Goal: Transaction & Acquisition: Download file/media

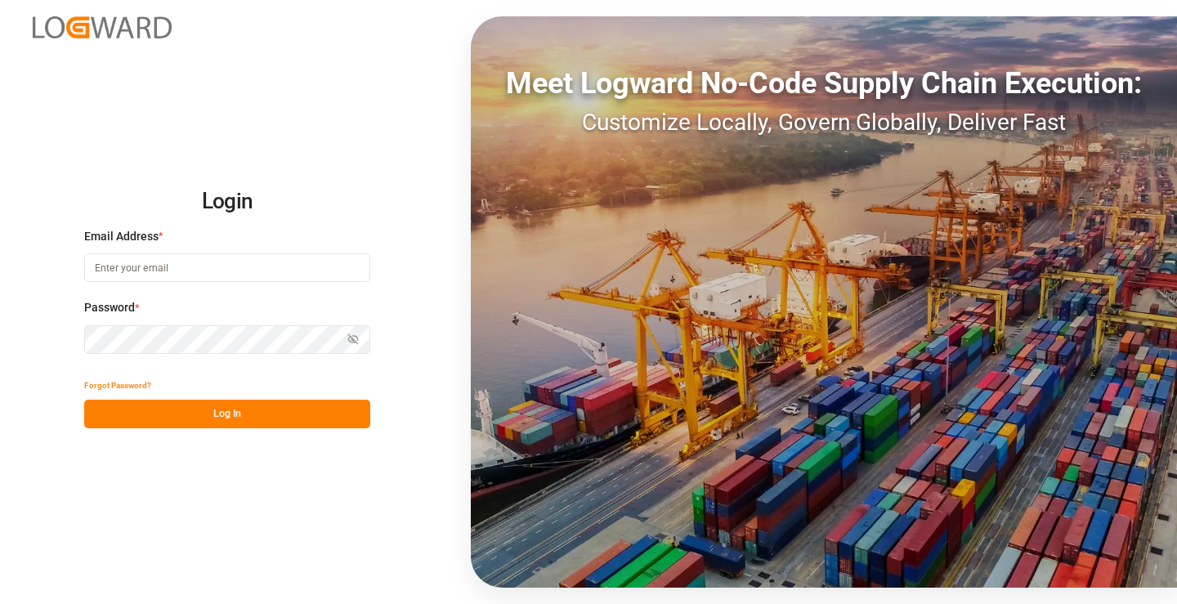
type input "[PERSON_NAME][EMAIL_ADDRESS][DOMAIN_NAME]"
click at [268, 412] on button "Log In" at bounding box center [227, 414] width 286 height 29
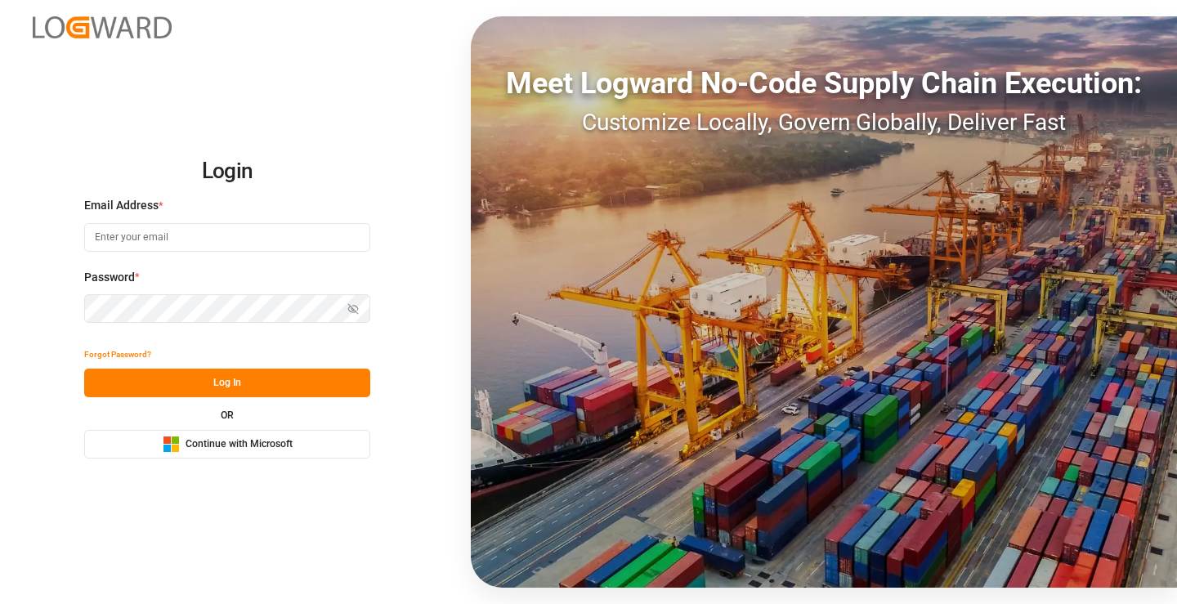
type input "[PERSON_NAME][EMAIL_ADDRESS][DOMAIN_NAME]"
click at [269, 390] on button "Log In" at bounding box center [227, 383] width 286 height 29
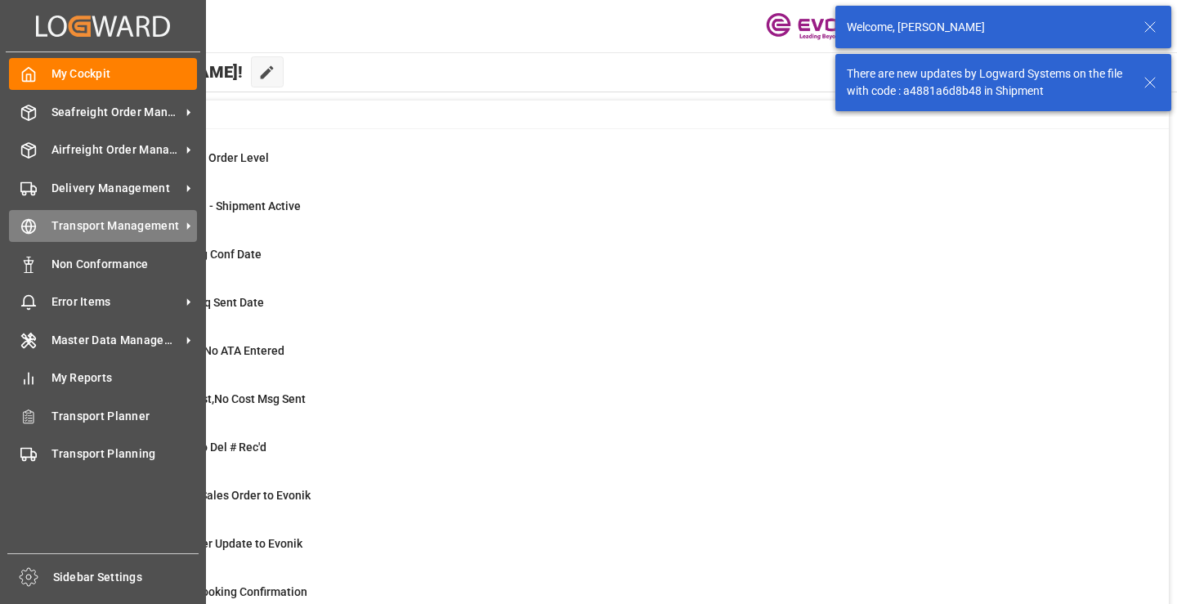
click at [33, 228] on icon at bounding box center [28, 226] width 16 height 16
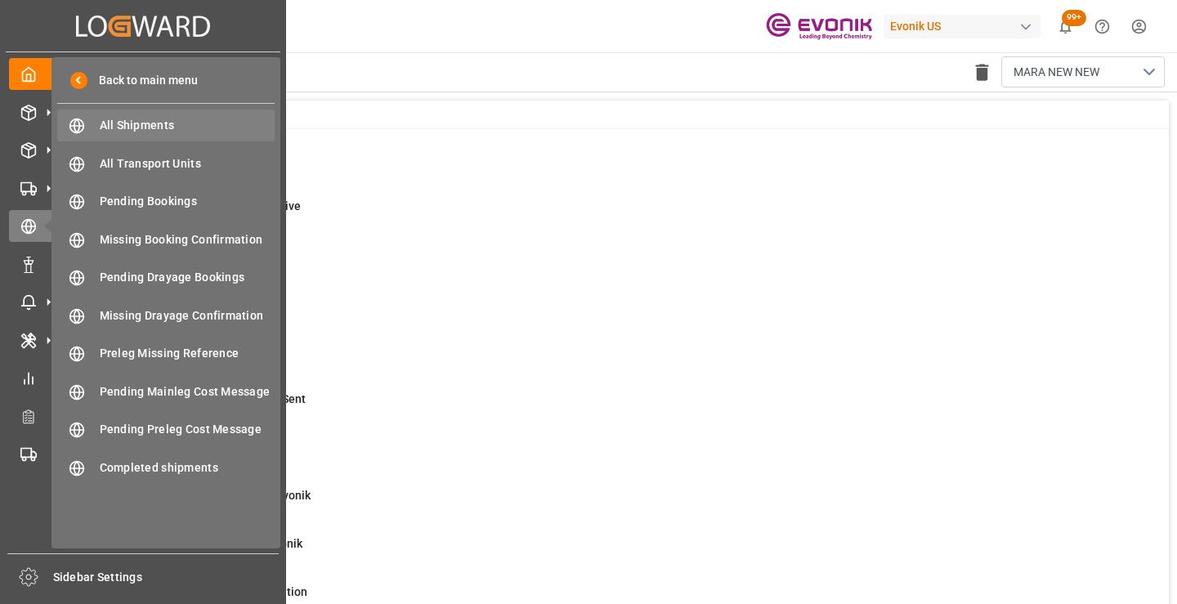
click at [138, 116] on div "All Shipments All Shipments" at bounding box center [165, 126] width 217 height 32
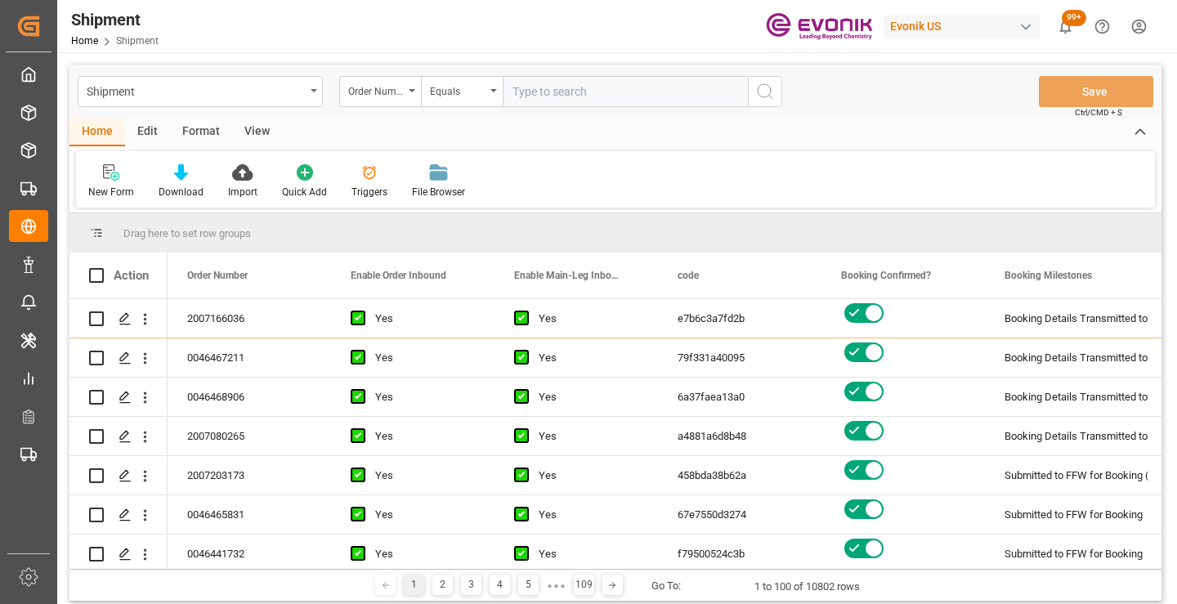
click at [213, 130] on div "Format" at bounding box center [201, 133] width 62 height 28
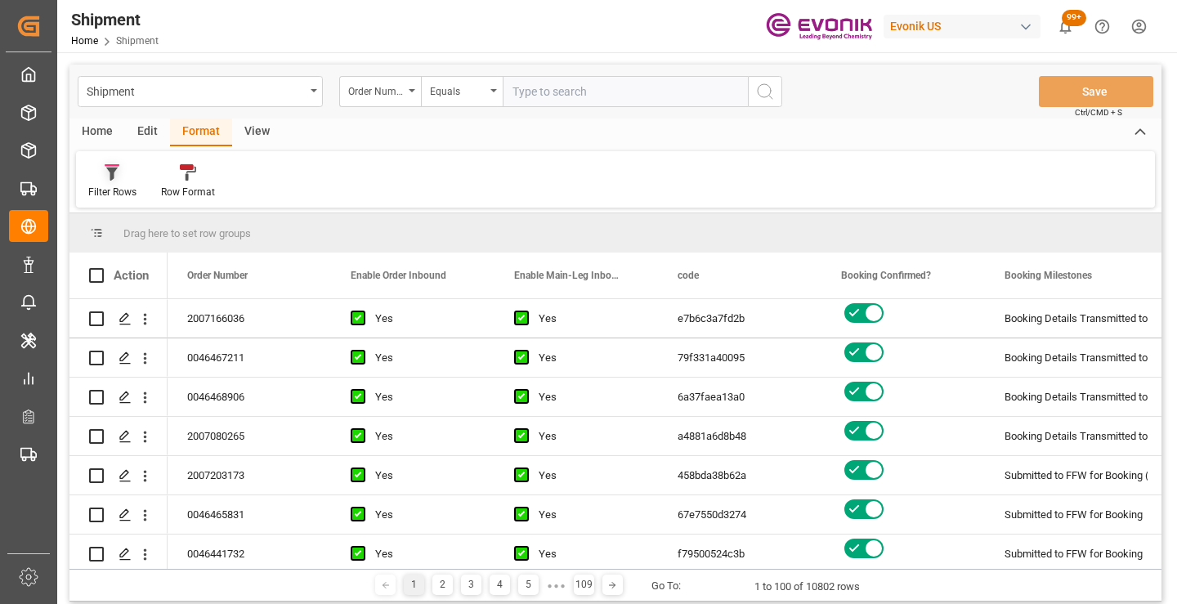
click at [119, 171] on icon at bounding box center [112, 172] width 15 height 16
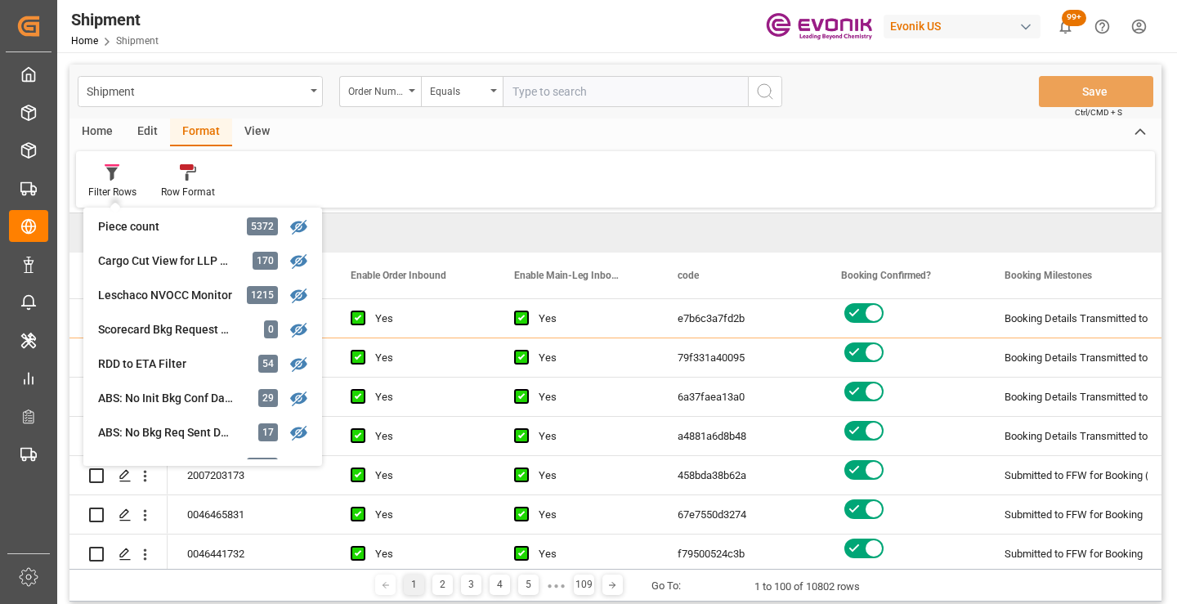
scroll to position [163, 0]
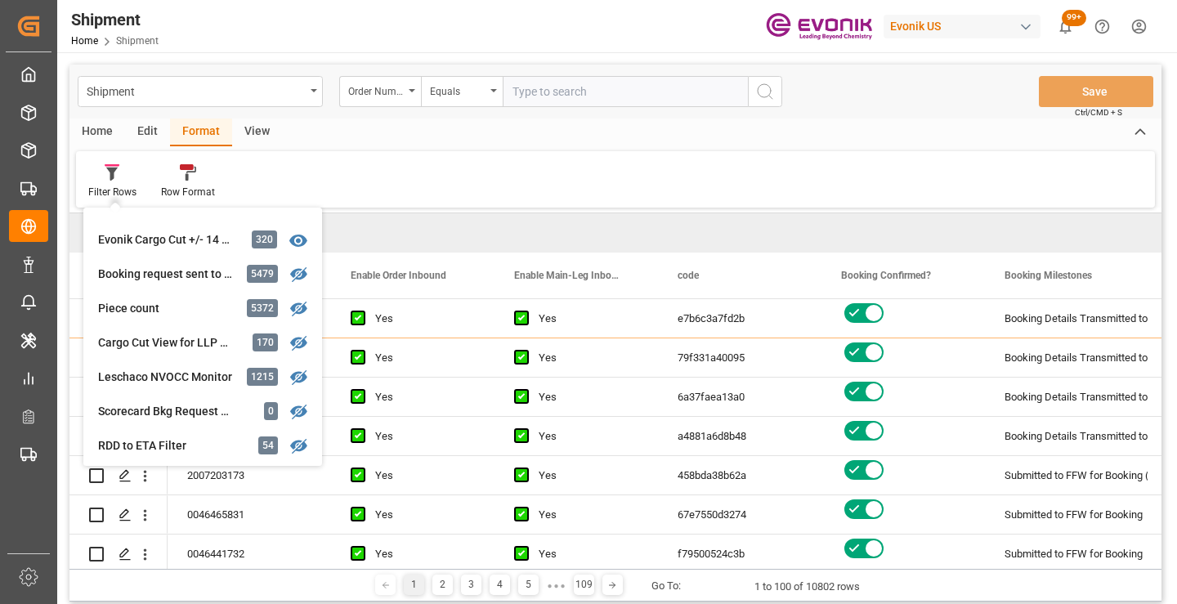
click at [108, 131] on div "Home" at bounding box center [97, 133] width 56 height 28
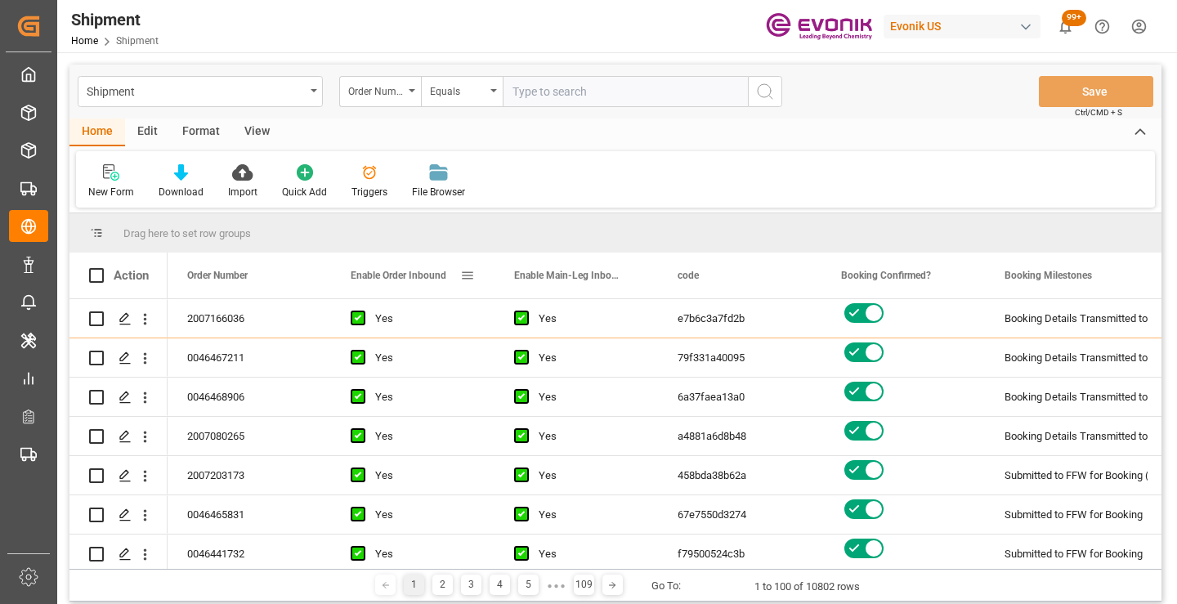
click at [472, 275] on span at bounding box center [467, 275] width 15 height 15
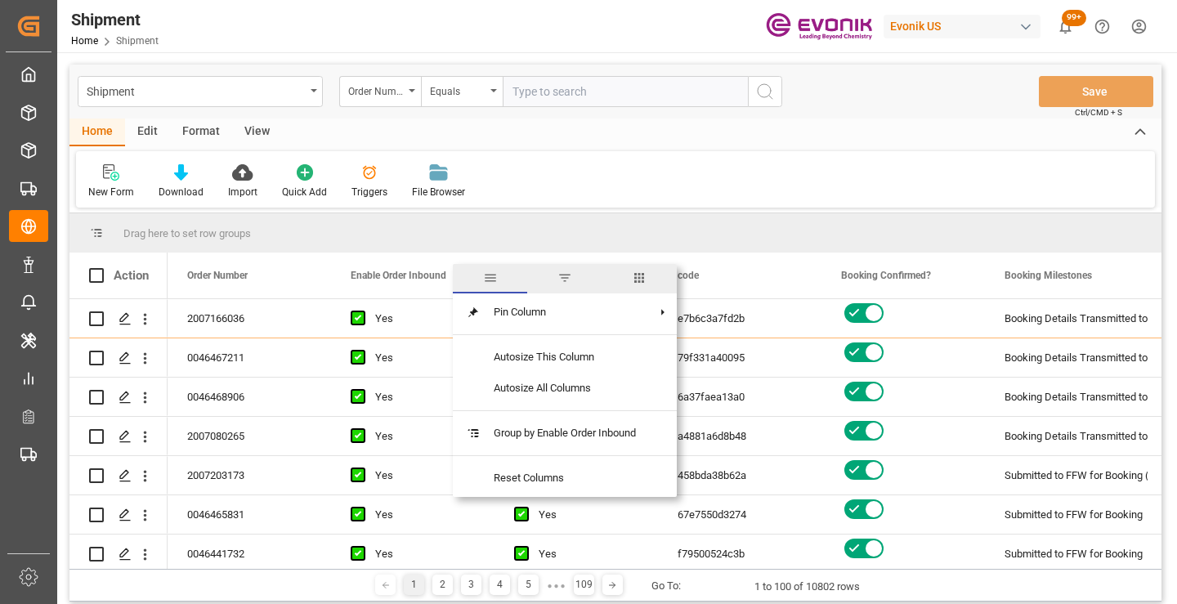
click at [639, 280] on span "columns" at bounding box center [639, 278] width 15 height 15
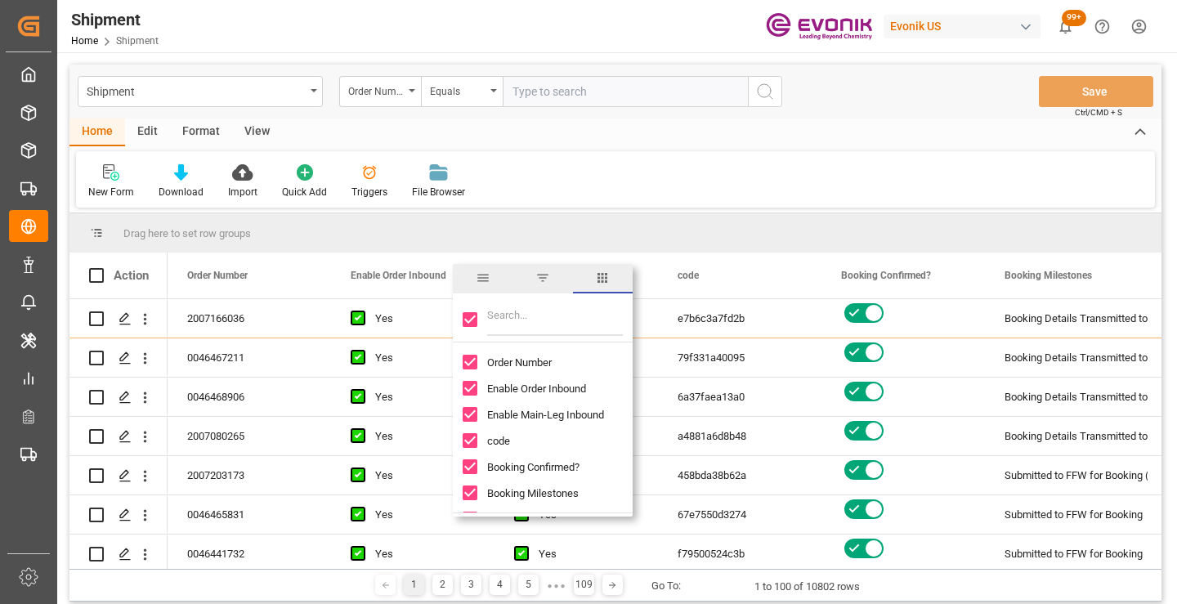
click at [469, 319] on input "Toggle Select All Columns" at bounding box center [470, 319] width 15 height 15
checkbox input "false"
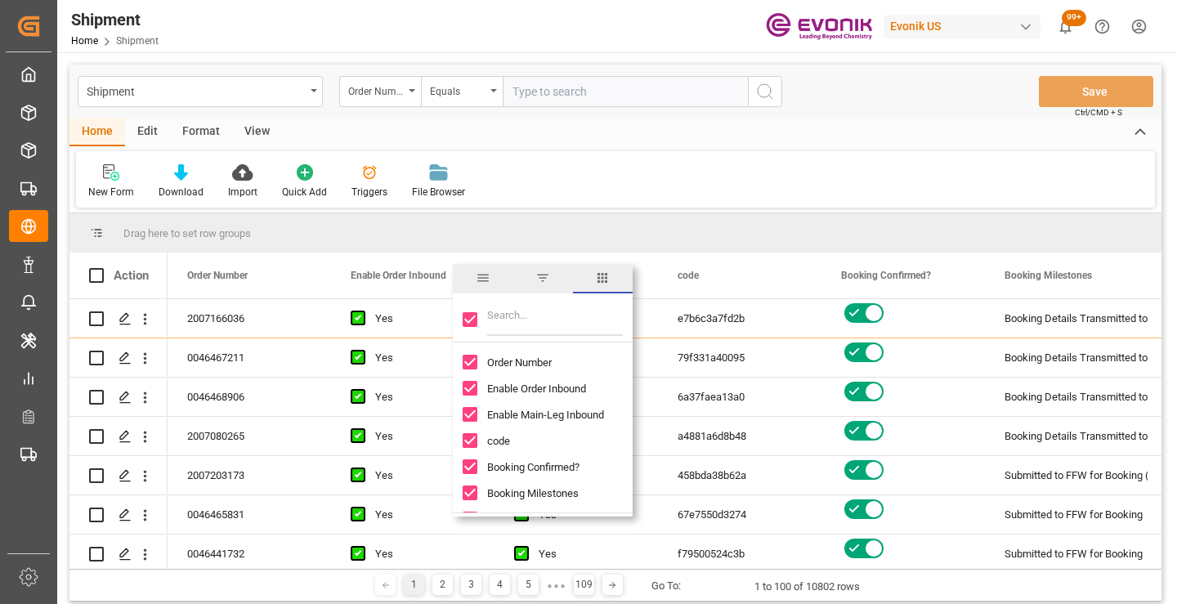
checkbox input "false"
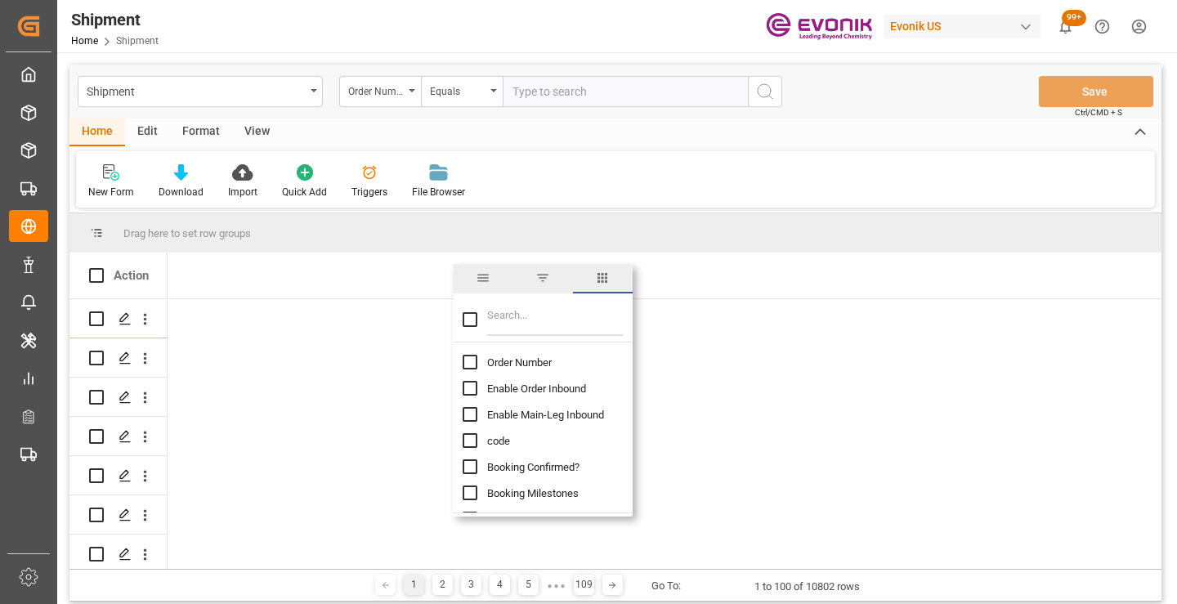
click at [504, 320] on input "Filter Columns Input" at bounding box center [555, 319] width 136 height 33
type input "order"
click at [509, 362] on span "Order Number" at bounding box center [519, 362] width 65 height 12
checkbox input "false"
checkbox input "true"
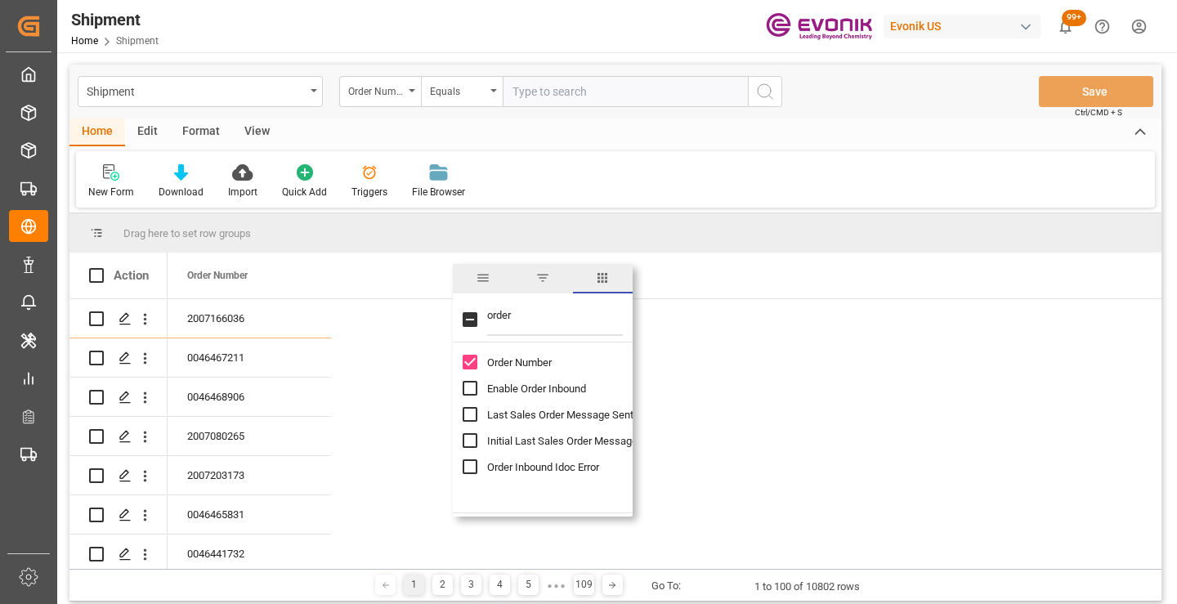
click at [504, 313] on input "order" at bounding box center [555, 319] width 136 height 33
type input "bookin"
click at [512, 438] on span "Booking Number" at bounding box center [525, 441] width 77 height 12
checkbox input "false"
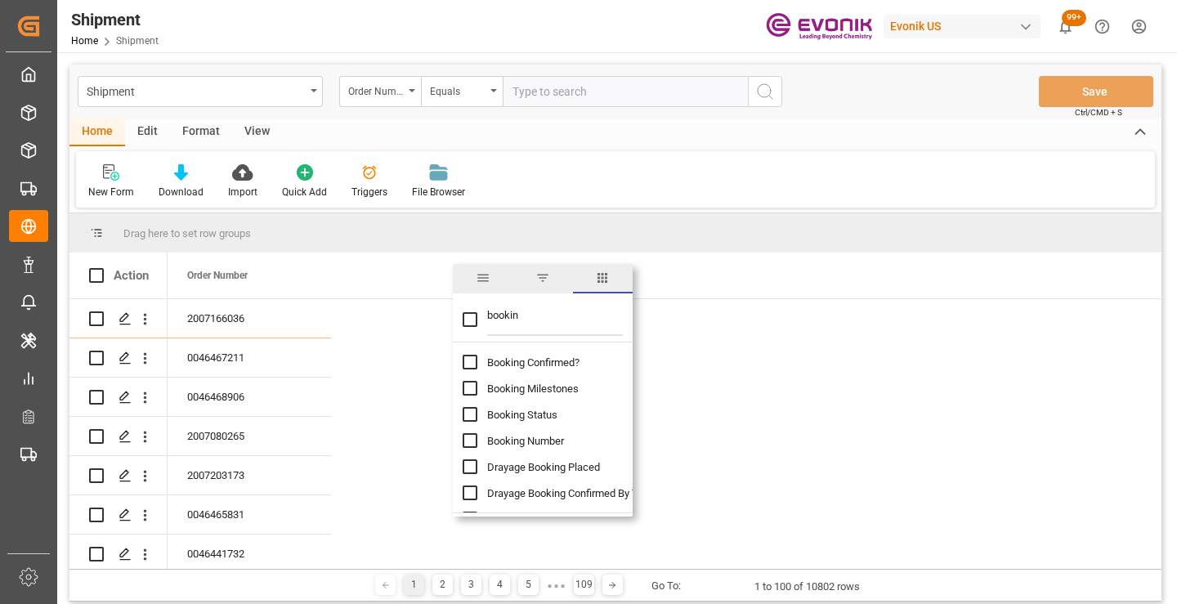
checkbox input "true"
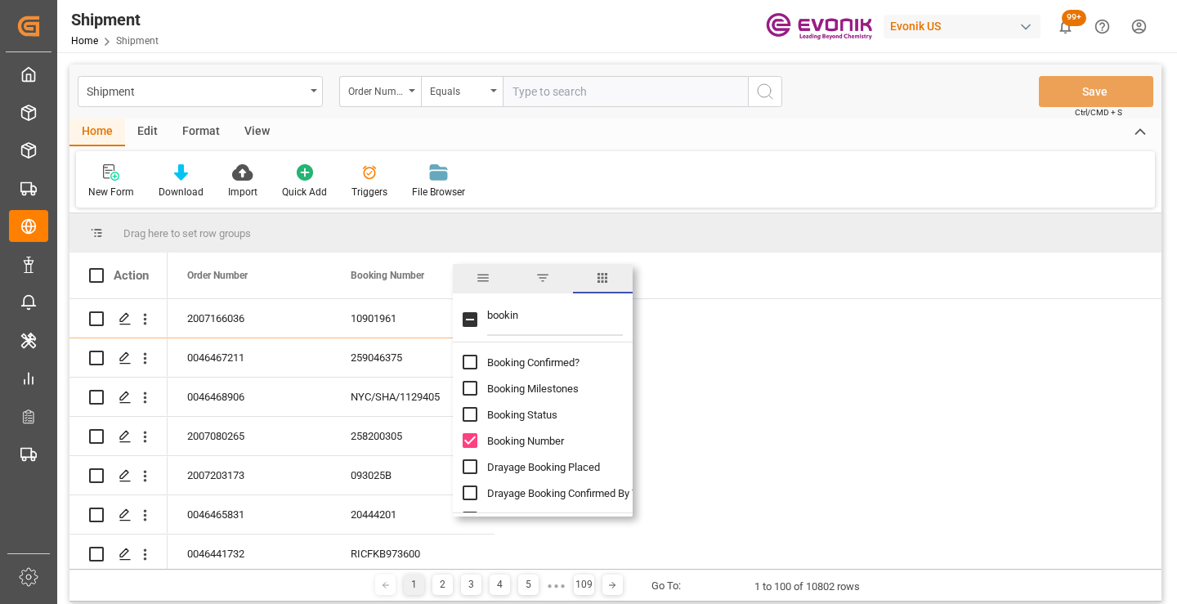
click at [505, 315] on input "bookin" at bounding box center [555, 319] width 136 height 33
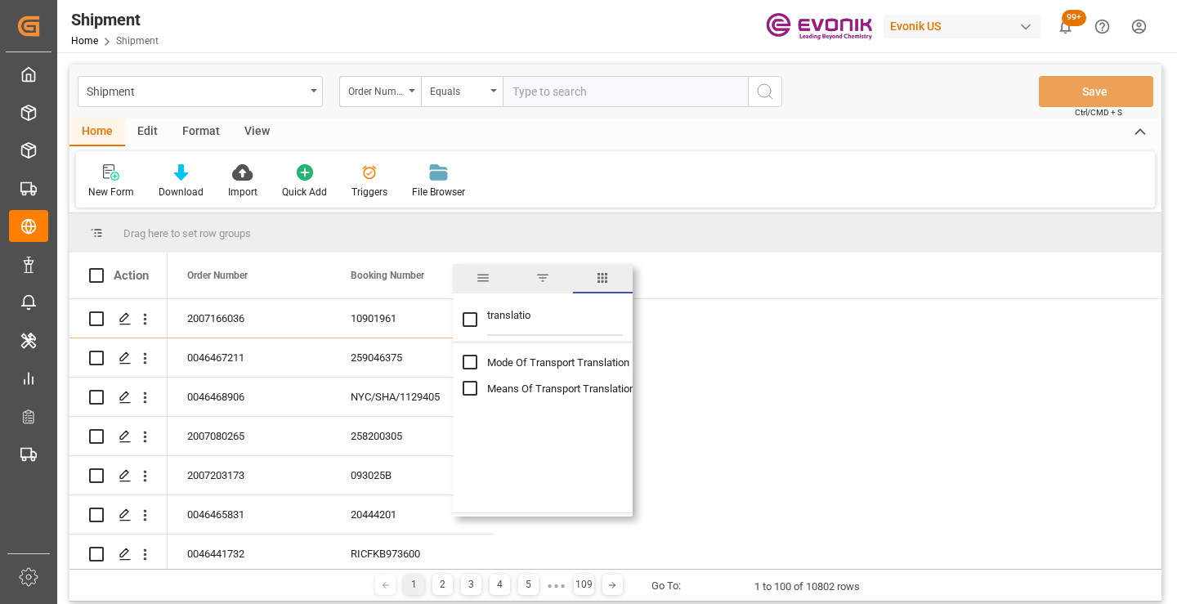
type input "translatio"
click at [542, 362] on span "Mode Of Transport Translation" at bounding box center [558, 362] width 142 height 12
checkbox input "false"
checkbox input "true"
click at [516, 314] on input "translatio" at bounding box center [555, 319] width 136 height 33
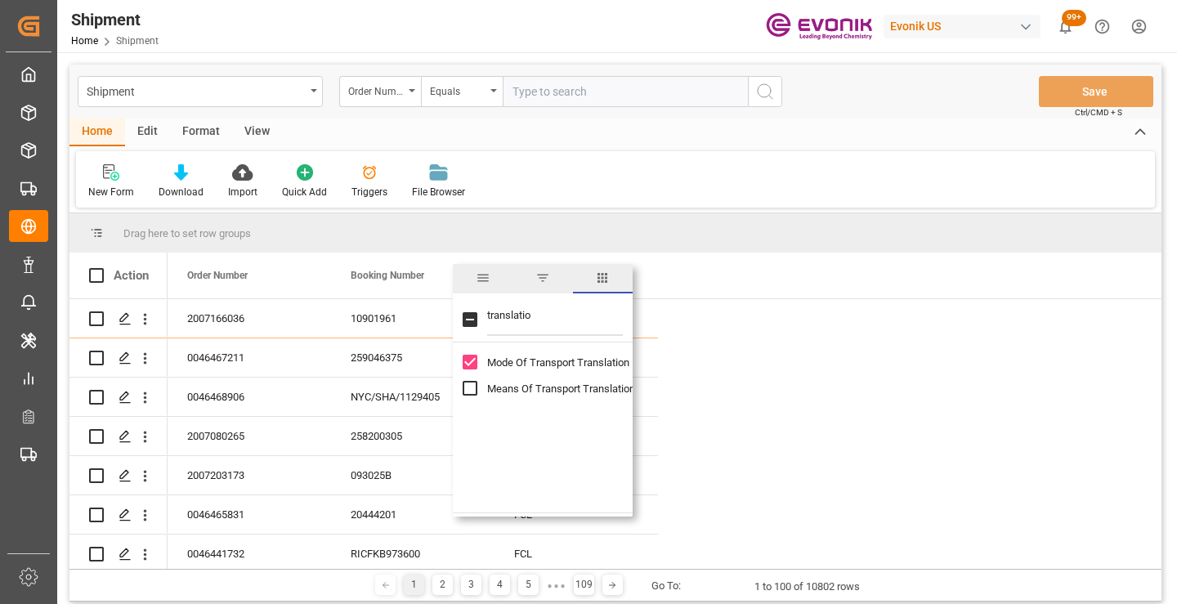
click at [516, 314] on input "translatio" at bounding box center [555, 319] width 136 height 33
type input "delivery n"
click at [524, 369] on div "Delivery Number" at bounding box center [553, 362] width 180 height 26
click at [524, 365] on span "Delivery Number" at bounding box center [525, 362] width 76 height 12
checkbox input "true"
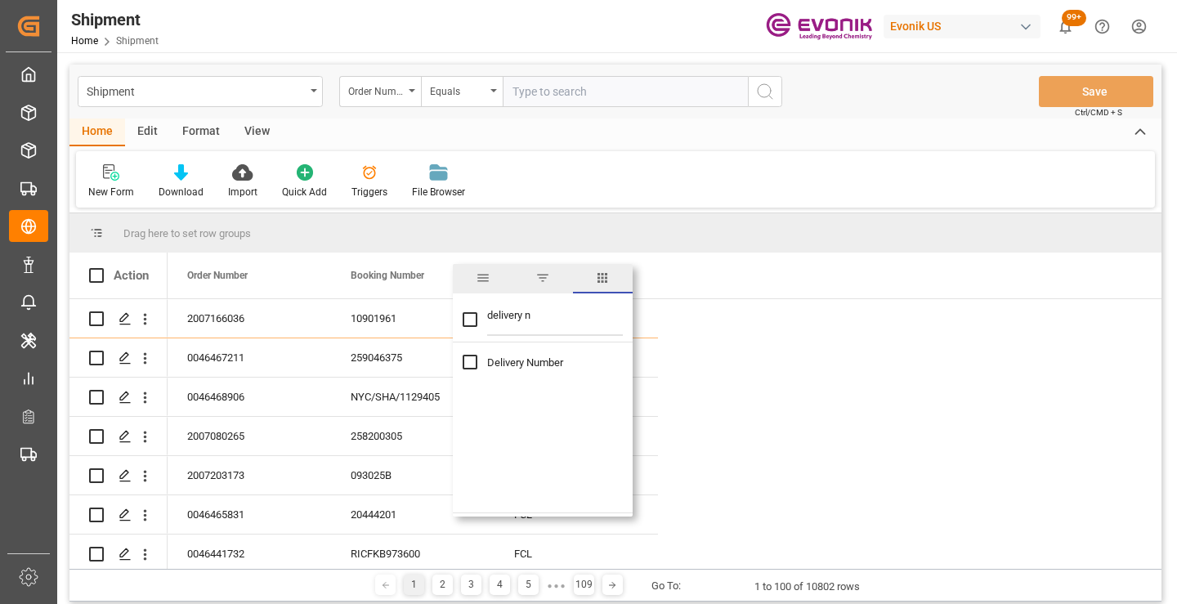
checkbox input "true"
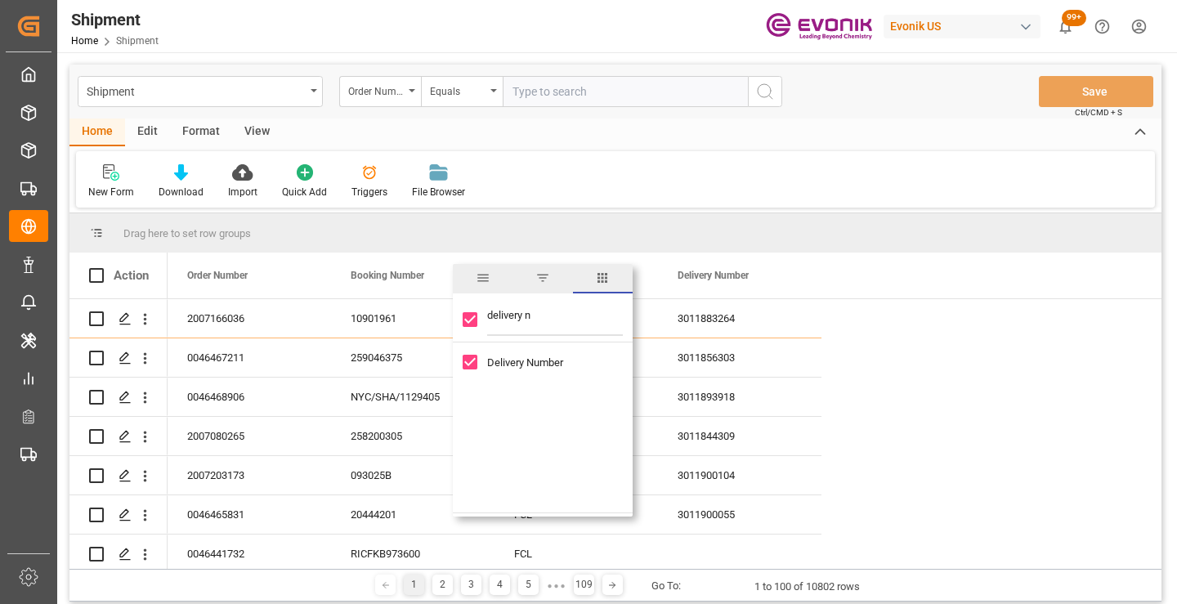
drag, startPoint x: 545, startPoint y: 319, endPoint x: 480, endPoint y: 319, distance: 65.4
click at [480, 319] on div "delivery n" at bounding box center [543, 320] width 180 height 46
type input "drayage pa"
checkbox input "false"
type input "drayage pa"
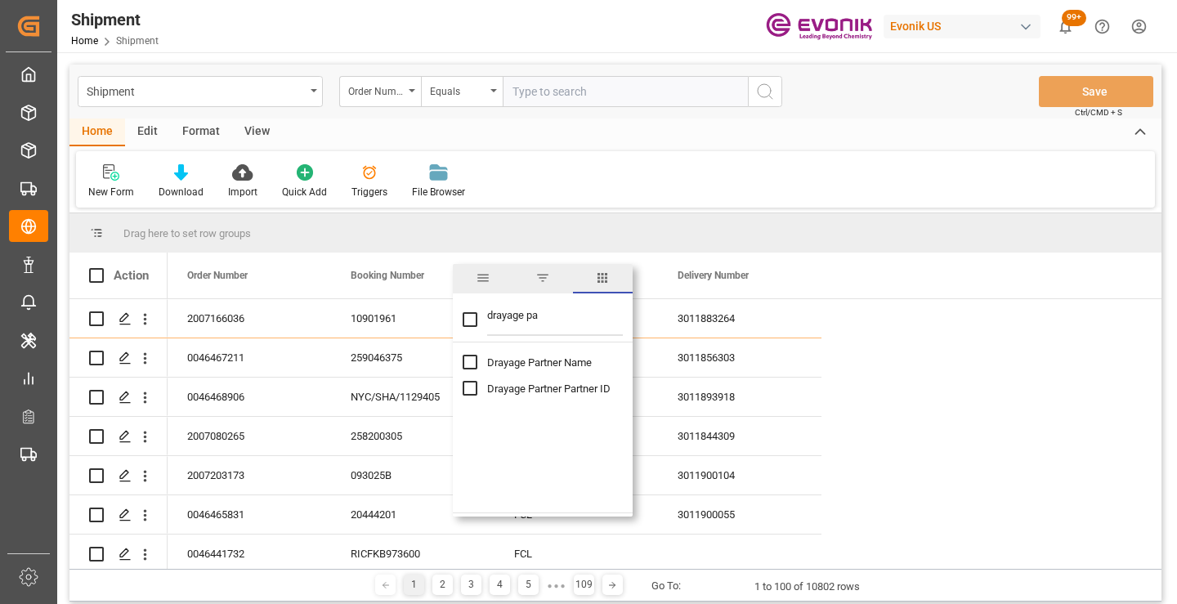
click at [552, 365] on span "Drayage Partner Name" at bounding box center [539, 362] width 105 height 12
checkbox input "false"
checkbox input "true"
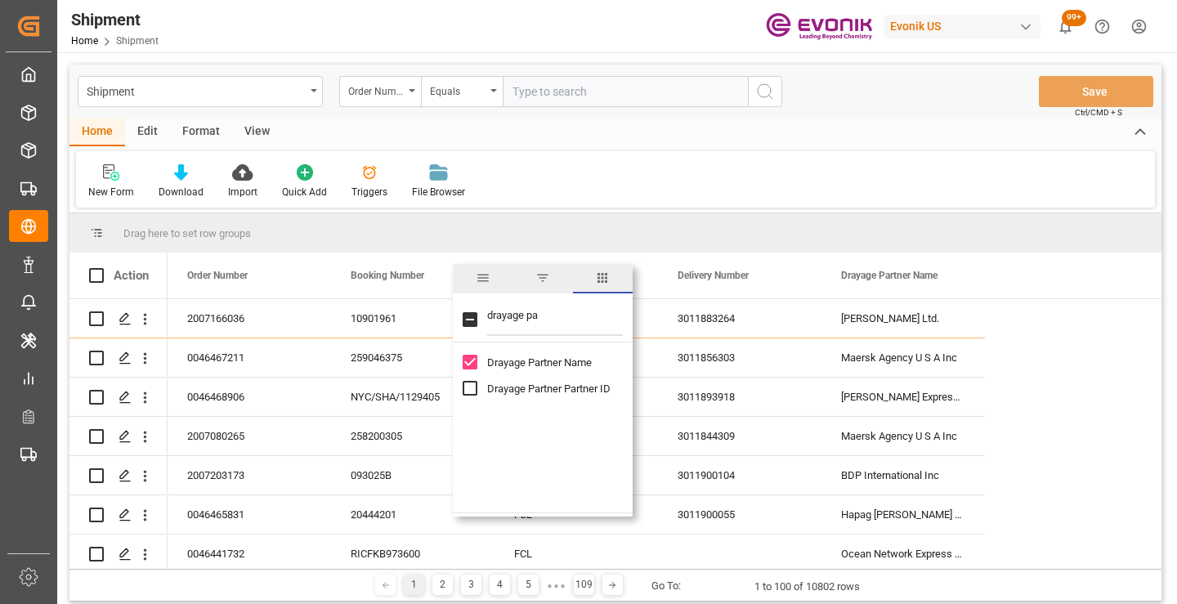
drag, startPoint x: 557, startPoint y: 317, endPoint x: 482, endPoint y: 317, distance: 74.4
click at [482, 317] on div "drayage pa" at bounding box center [543, 320] width 180 height 46
type input "cargo cuto"
click at [539, 360] on span "Cargo Cutoff Date" at bounding box center [528, 362] width 83 height 12
checkbox input "true"
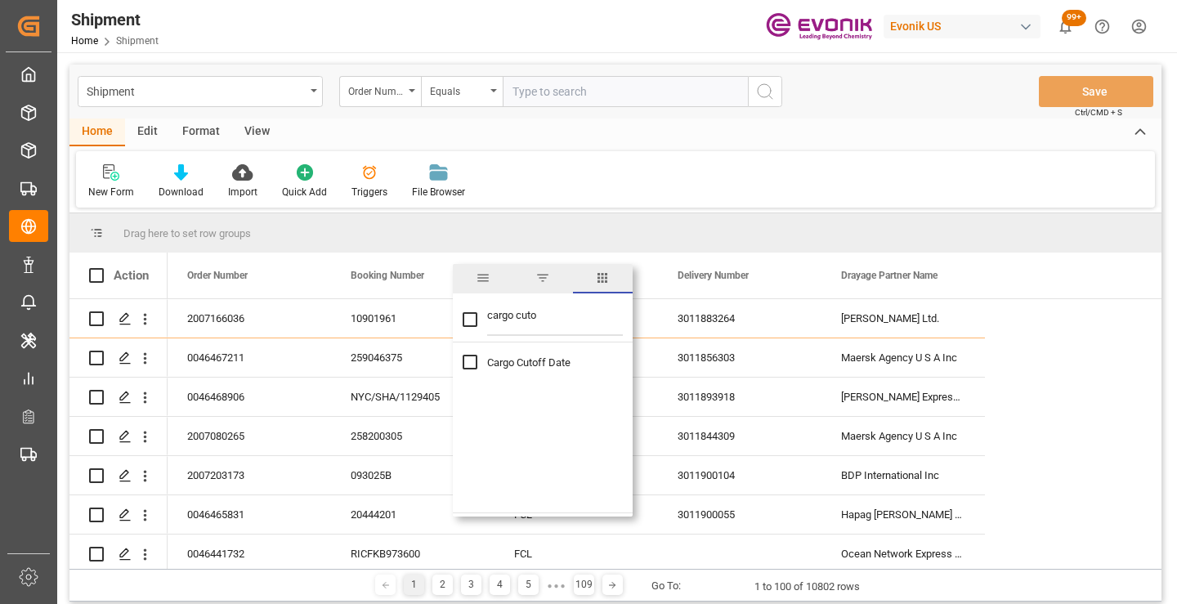
checkbox input "true"
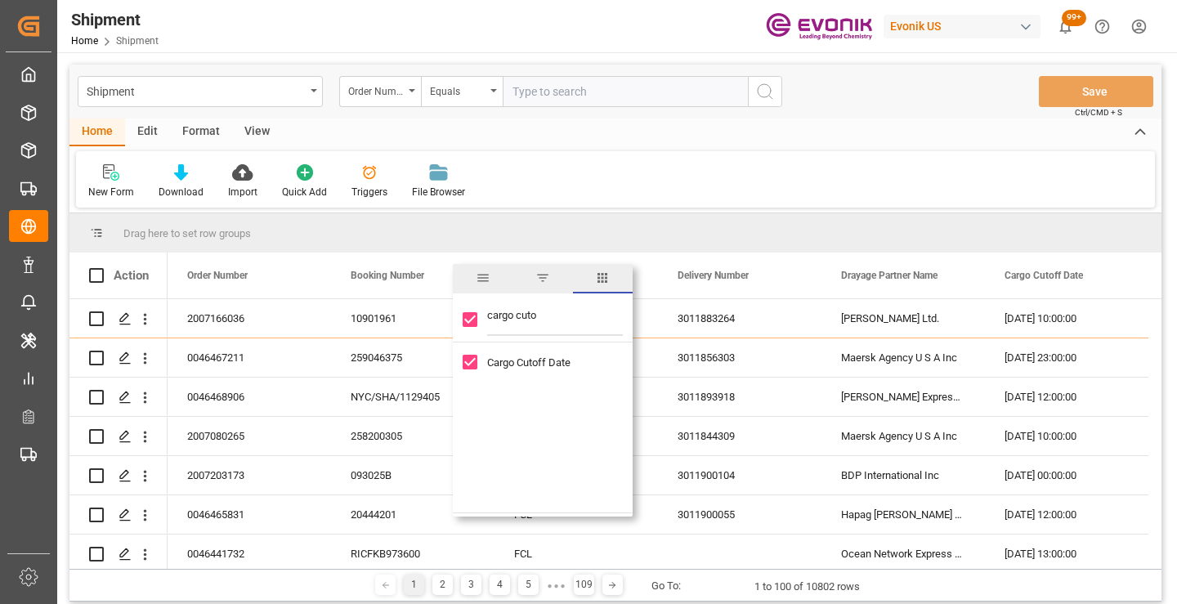
drag, startPoint x: 543, startPoint y: 313, endPoint x: 450, endPoint y: 310, distance: 92.4
click at [450, 310] on div "Drag here to set row groups Drag here to set column labels Action Order Number …" at bounding box center [615, 391] width 1092 height 356
type input "booked tim"
checkbox input "false"
type input "booked tim"
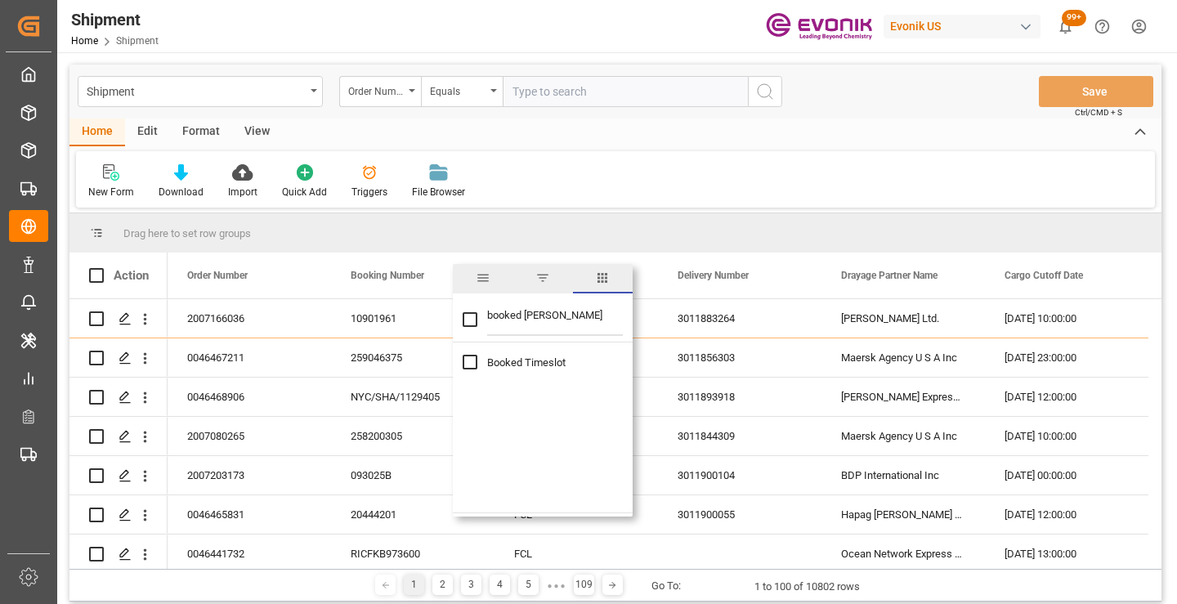
click at [530, 366] on span "Booked Timeslot" at bounding box center [526, 362] width 78 height 12
checkbox input "true"
drag, startPoint x: 545, startPoint y: 317, endPoint x: 435, endPoint y: 320, distance: 110.4
click at [435, 320] on div "Drag here to set row groups Drag here to set column labels Action Order Number …" at bounding box center [615, 391] width 1092 height 356
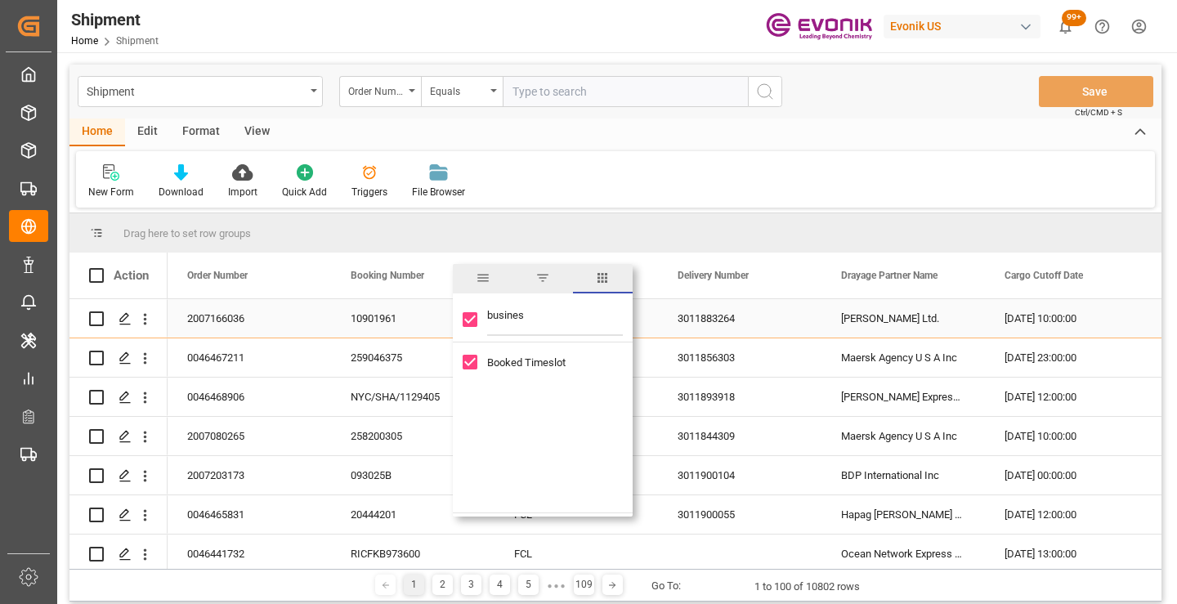
type input "business"
checkbox input "false"
type input "business"
click at [526, 385] on span "Business Line" at bounding box center [519, 388] width 65 height 12
checkbox input "false"
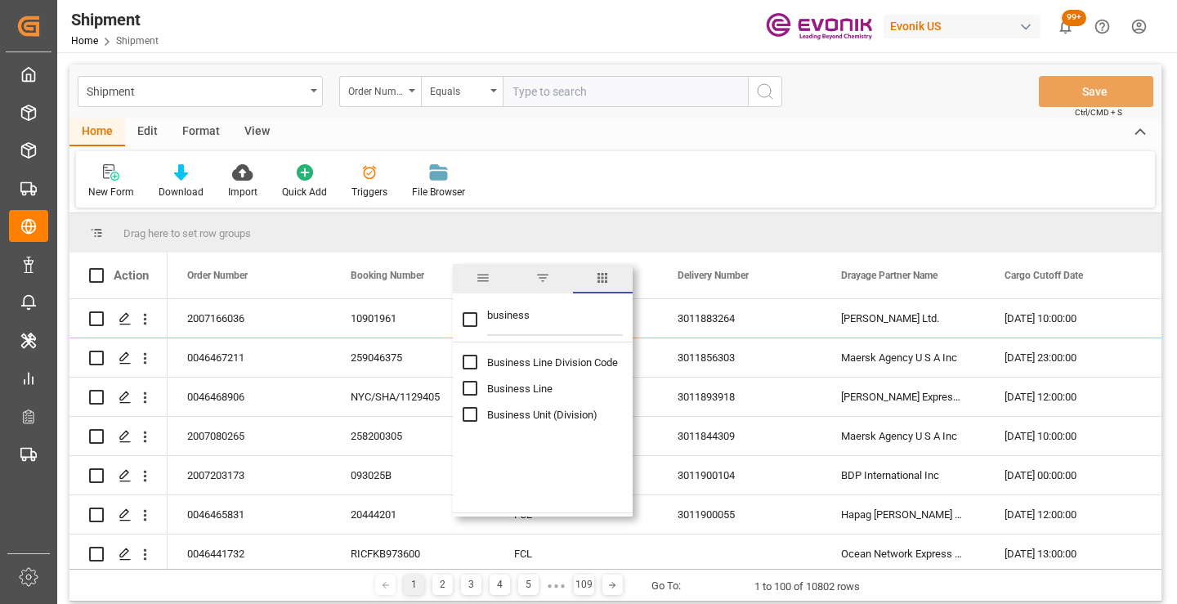
checkbox input "true"
drag, startPoint x: 543, startPoint y: 318, endPoint x: 471, endPoint y: 319, distance: 71.9
click at [471, 318] on div "business" at bounding box center [543, 320] width 180 height 46
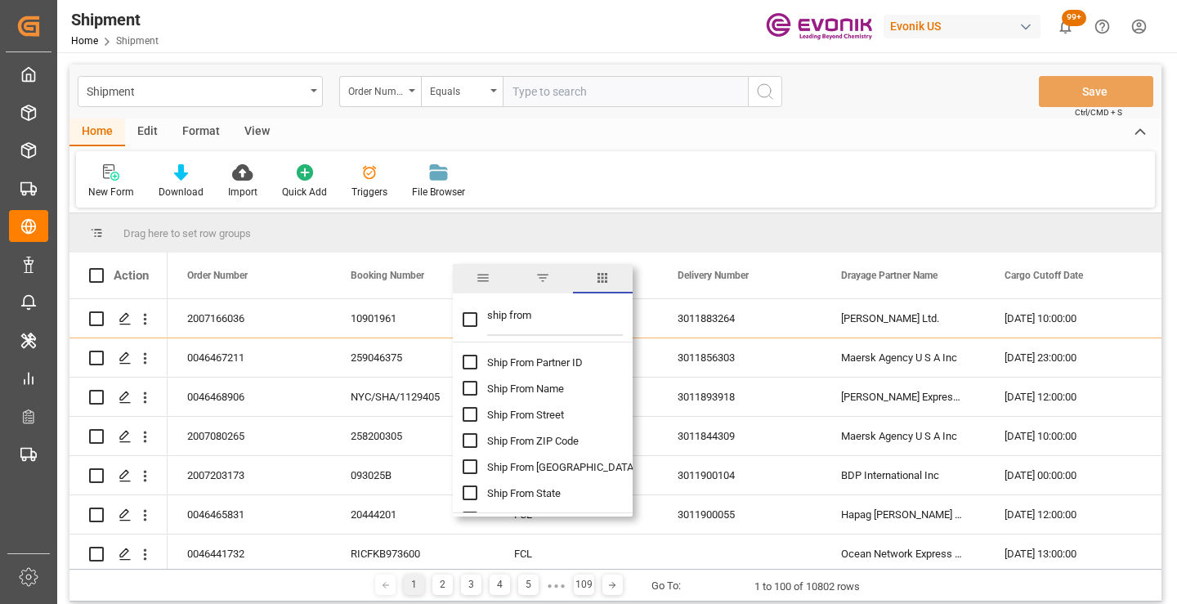
type input "ship from"
click at [547, 364] on span "Ship From Partner ID" at bounding box center [535, 362] width 96 height 12
checkbox input "false"
checkbox input "true"
click at [544, 391] on span "Ship From Name" at bounding box center [525, 388] width 77 height 12
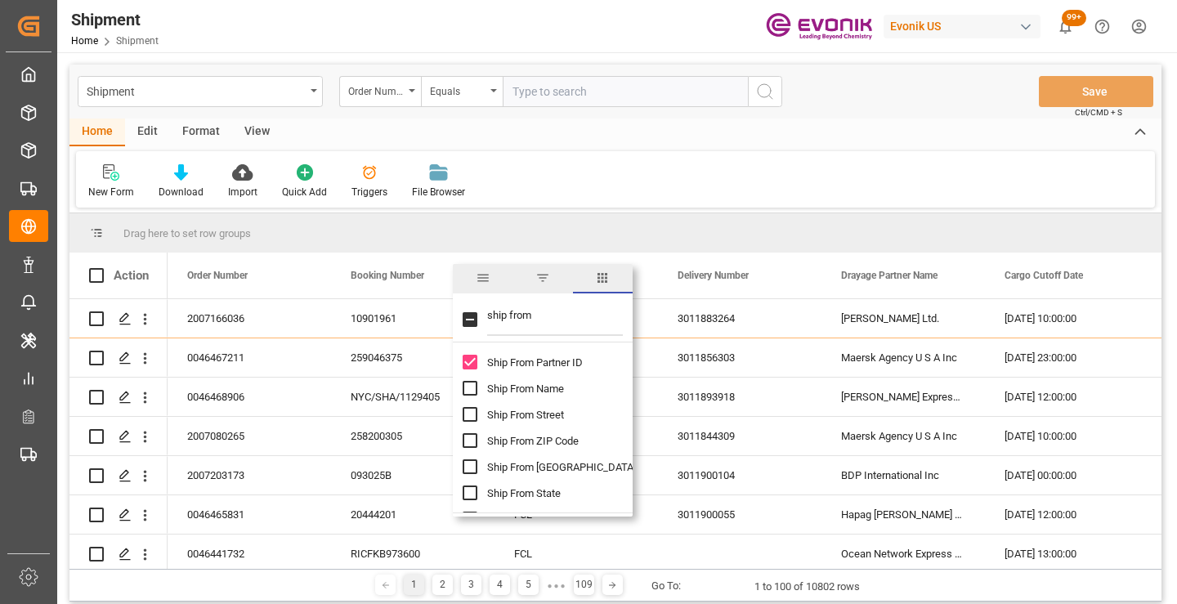
checkbox input "true"
click at [539, 469] on span "Ship From City" at bounding box center [561, 467] width 149 height 12
checkbox input "true"
drag, startPoint x: 540, startPoint y: 320, endPoint x: 485, endPoint y: 320, distance: 54.8
click at [485, 320] on div "ship from" at bounding box center [543, 320] width 180 height 46
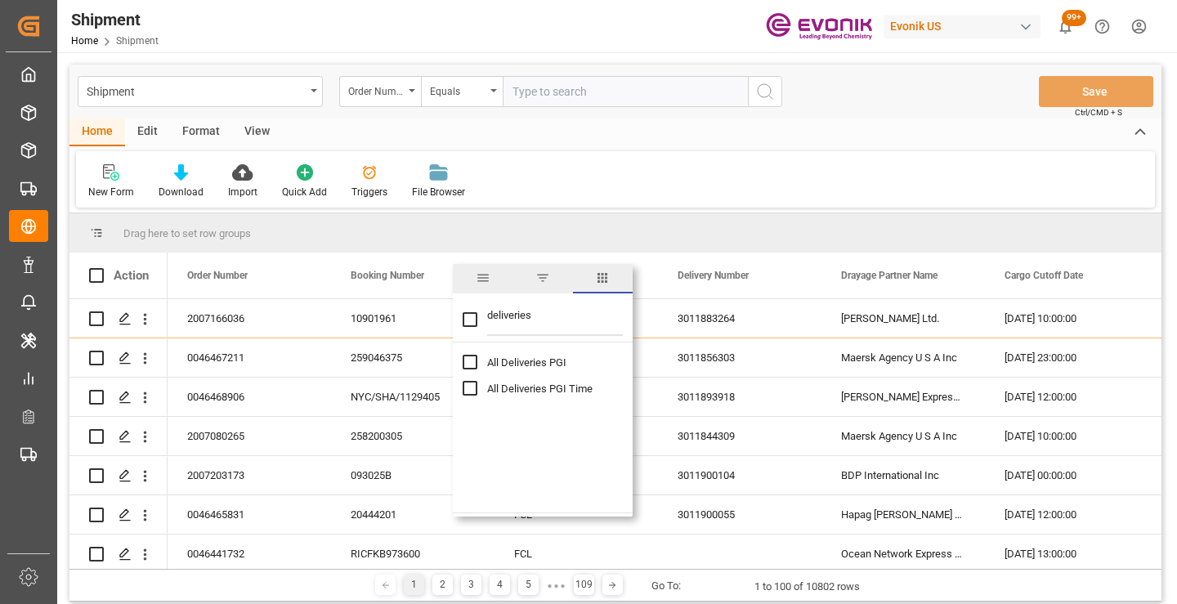
type input "deliveries"
click at [523, 461] on div "All Deliveries PGI All Deliveries PGI Time" at bounding box center [543, 427] width 180 height 170
click at [521, 360] on span "All Deliveries PGI" at bounding box center [526, 362] width 79 height 12
checkbox input "false"
checkbox input "true"
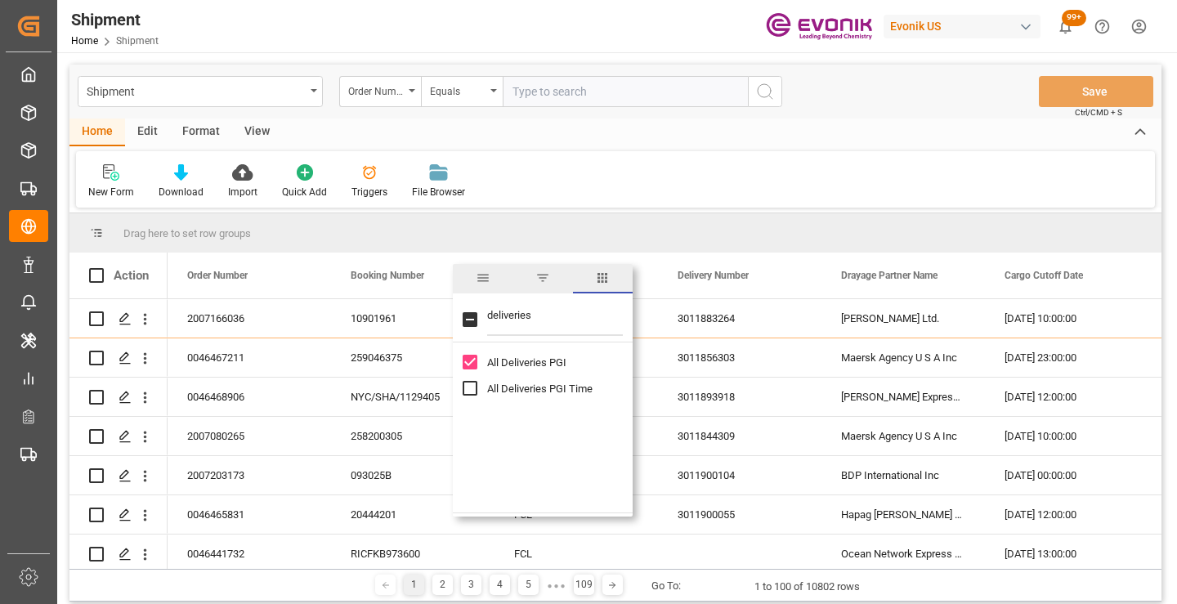
click at [528, 387] on span "All Deliveries PGI Time" at bounding box center [539, 388] width 105 height 12
checkbox input "true"
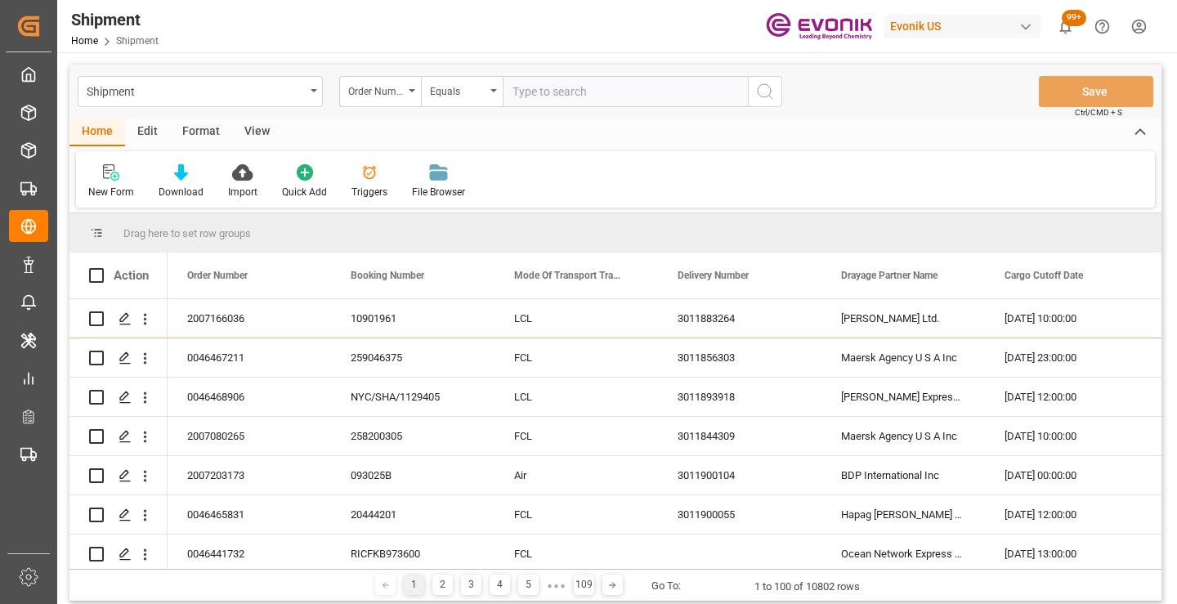
click at [611, 155] on div "New Form Download Import Quick Add Triggers File Browser" at bounding box center [615, 179] width 1079 height 56
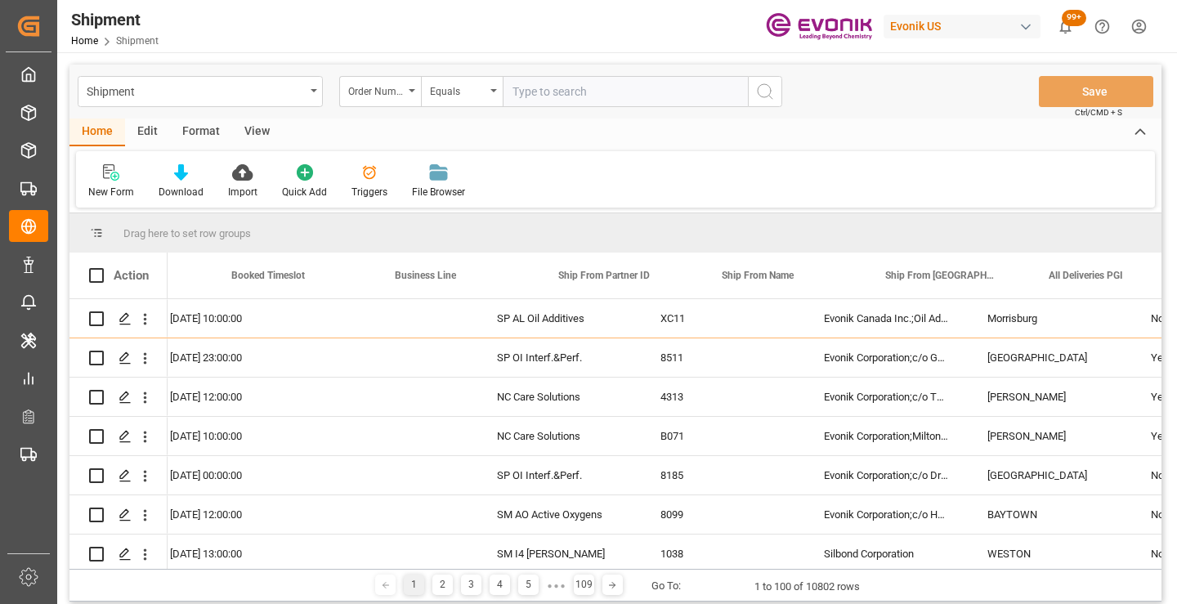
scroll to position [0, 1085]
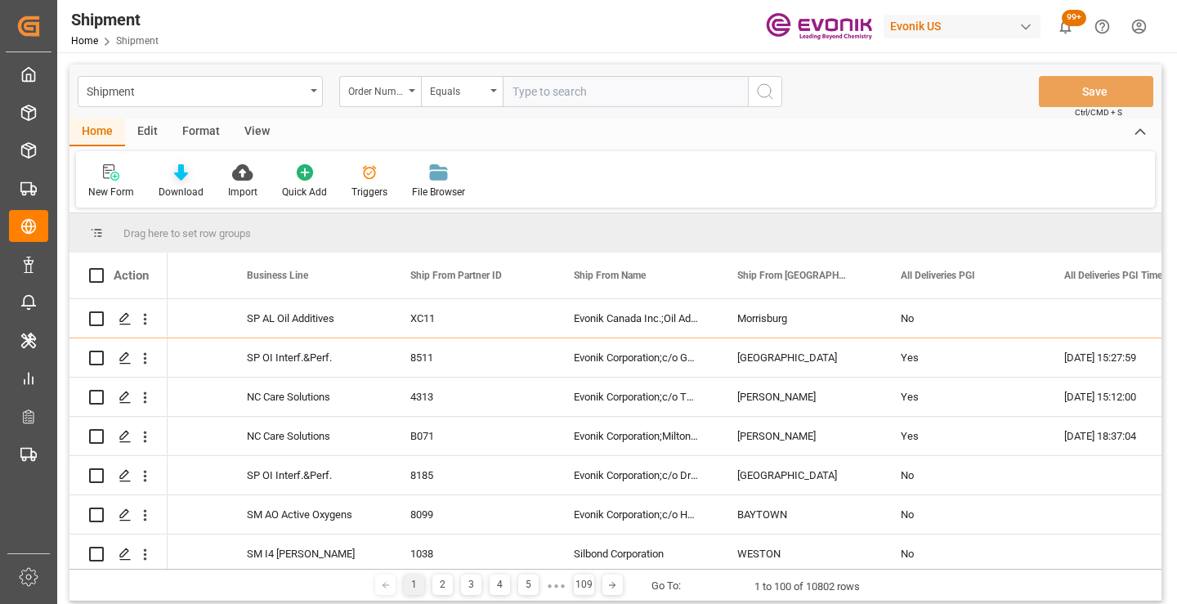
click at [181, 172] on icon at bounding box center [181, 172] width 14 height 16
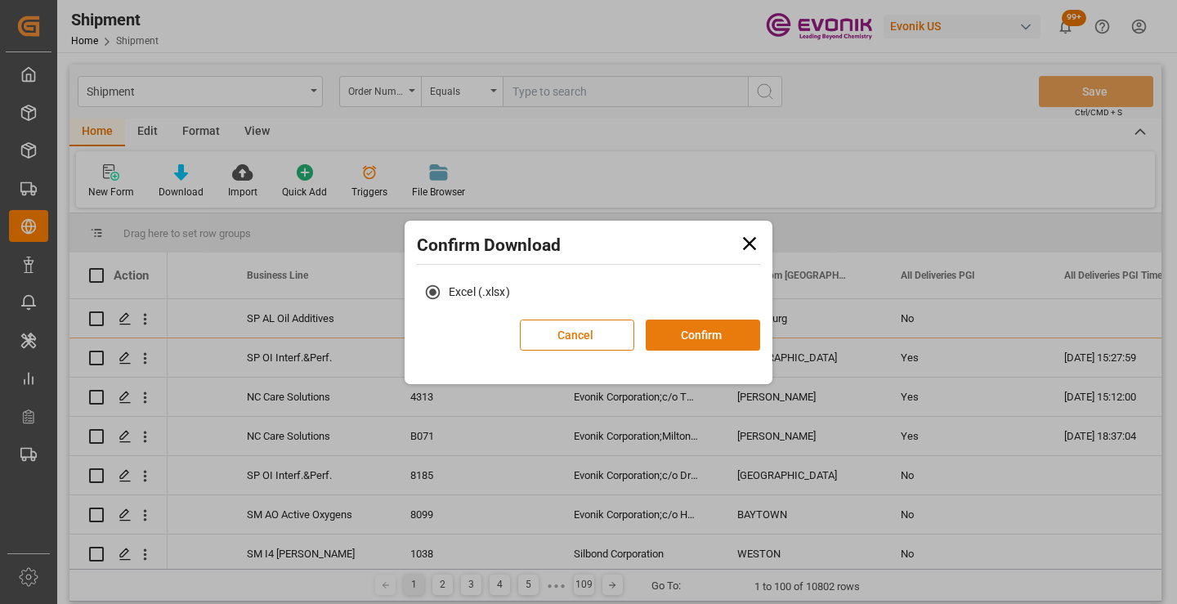
click at [694, 337] on button "Confirm" at bounding box center [703, 335] width 114 height 31
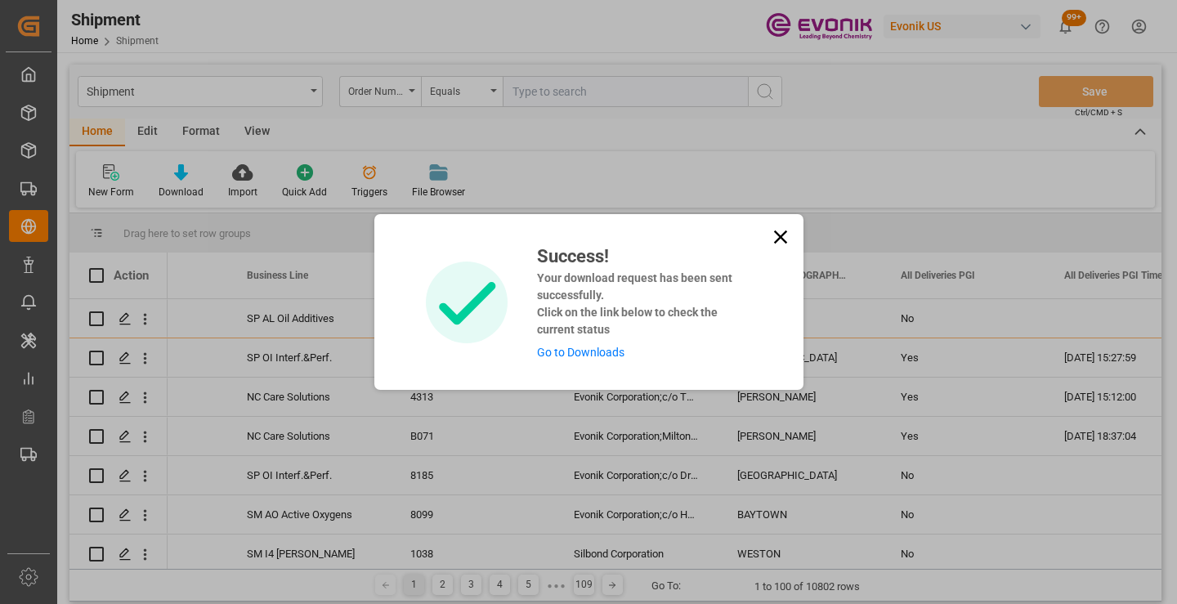
click at [578, 354] on link "Go to Downloads" at bounding box center [580, 352] width 87 height 13
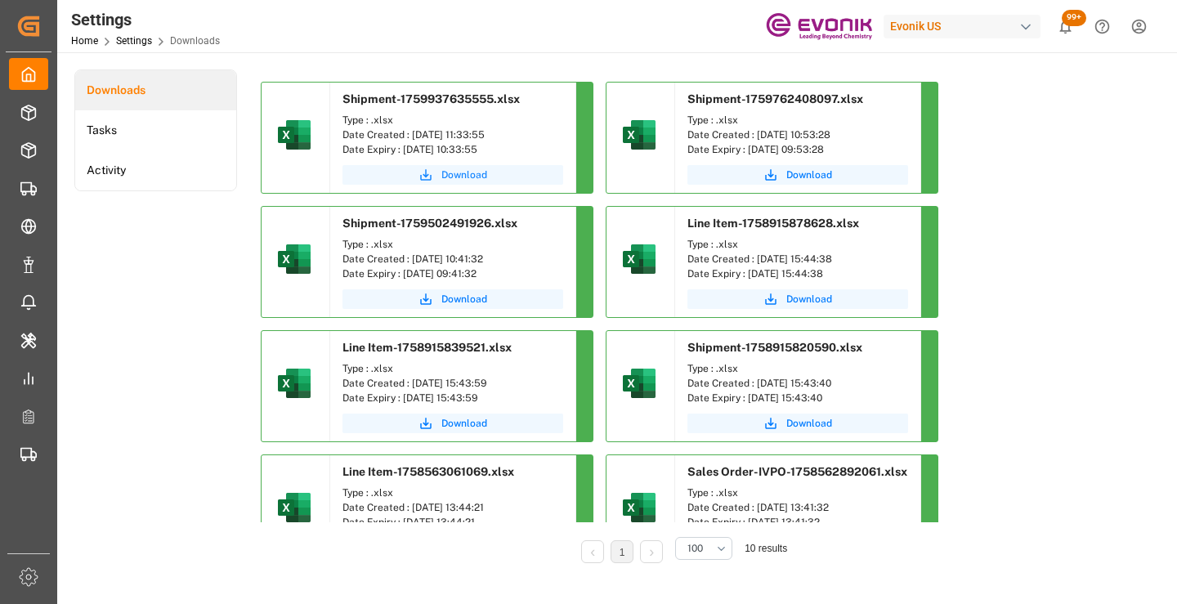
click at [478, 172] on span "Download" at bounding box center [464, 175] width 46 height 15
